Goal: Task Accomplishment & Management: Manage account settings

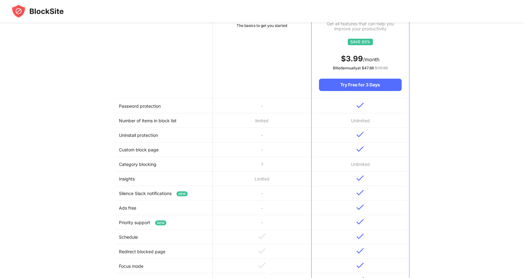
click at [276, 149] on td "-" at bounding box center [262, 149] width 98 height 15
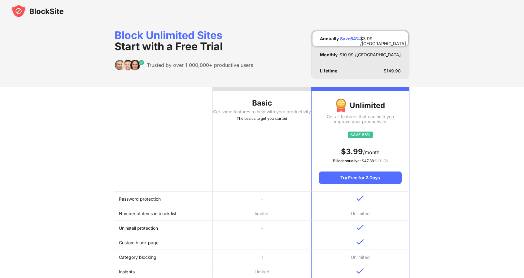
click at [57, 13] on img at bounding box center [37, 11] width 53 height 15
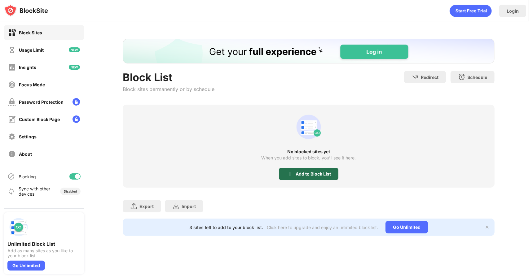
click at [322, 179] on div "Add to Block List" at bounding box center [308, 174] width 59 height 12
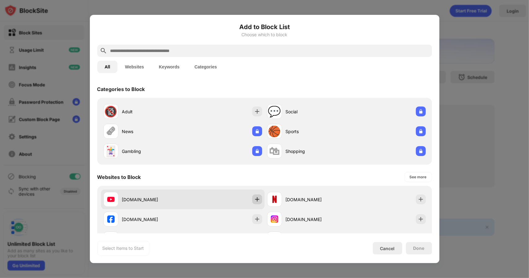
click at [254, 200] on img at bounding box center [257, 199] width 6 height 6
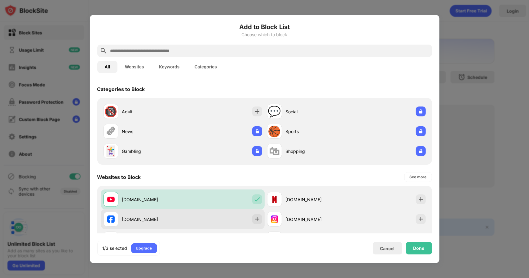
click at [254, 218] on img at bounding box center [257, 219] width 6 height 6
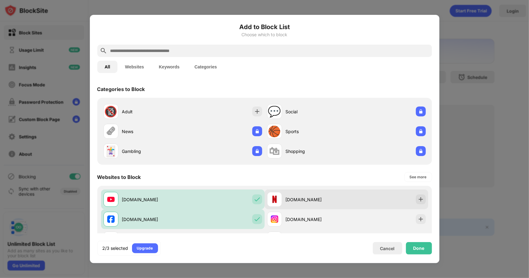
click at [417, 202] on img at bounding box center [420, 199] width 6 height 6
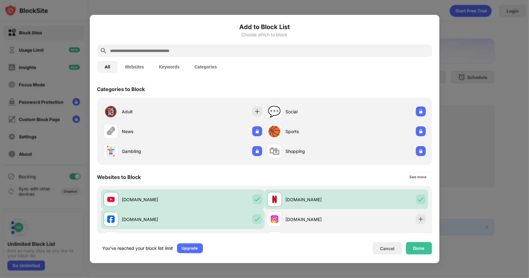
click at [419, 244] on div "Done" at bounding box center [419, 248] width 26 height 12
